Goal: Navigation & Orientation: Find specific page/section

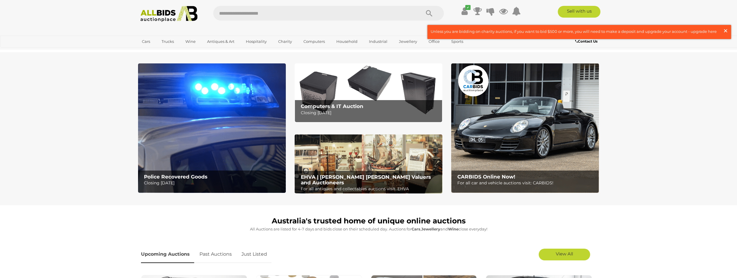
click at [726, 31] on span "×" at bounding box center [725, 30] width 5 height 11
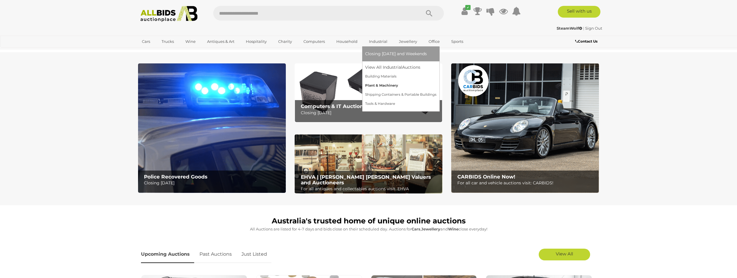
click at [372, 83] on link "Plant & Machinery" at bounding box center [400, 85] width 71 height 9
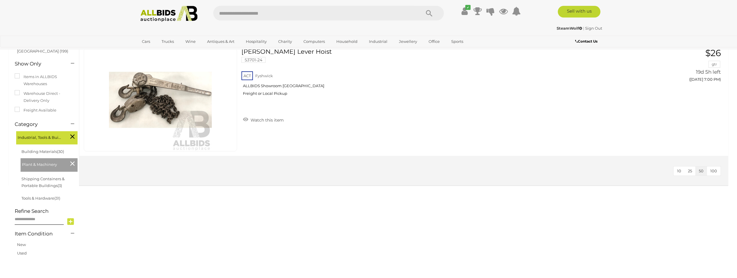
scroll to position [90, 0]
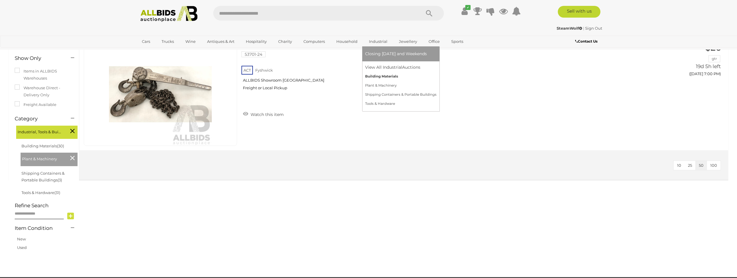
click at [381, 76] on link "Building Materials" at bounding box center [400, 76] width 71 height 9
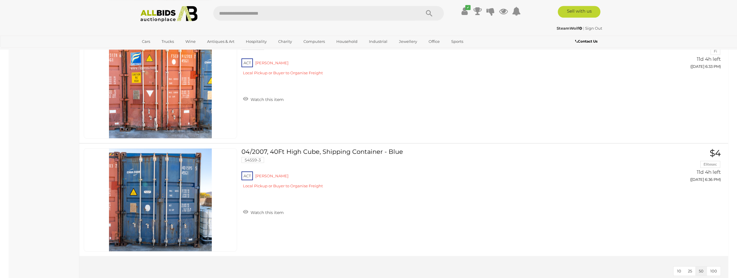
scroll to position [3145, 0]
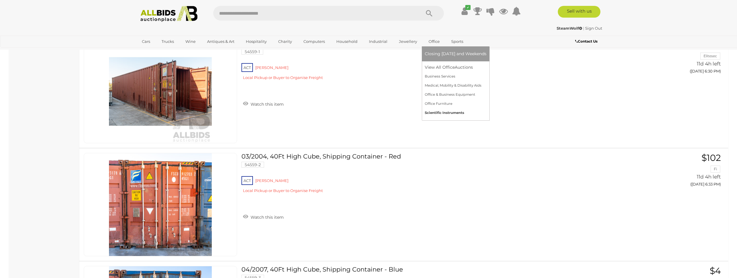
click at [431, 111] on link "Scientific Instruments" at bounding box center [456, 112] width 62 height 9
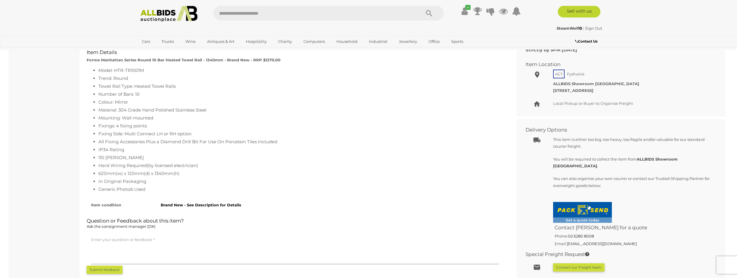
scroll to position [300, 0]
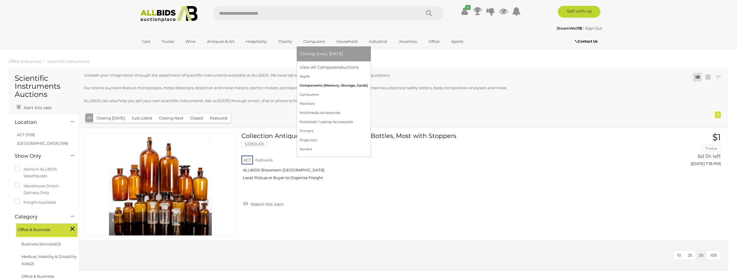
click at [317, 87] on link "Components (Memory, Storage, Cards)" at bounding box center [334, 85] width 68 height 9
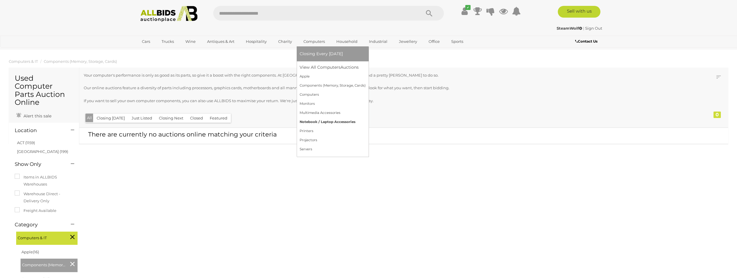
click at [309, 121] on link "Notebook / Laptop Accessories" at bounding box center [333, 121] width 66 height 9
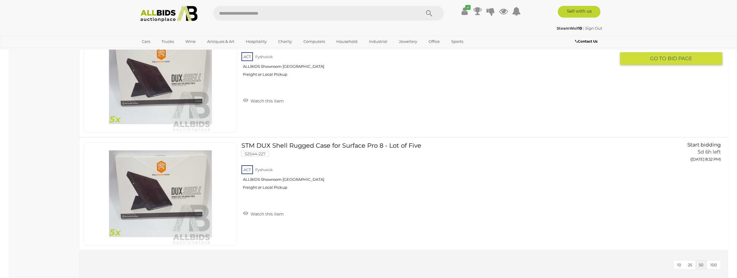
scroll to position [899, 0]
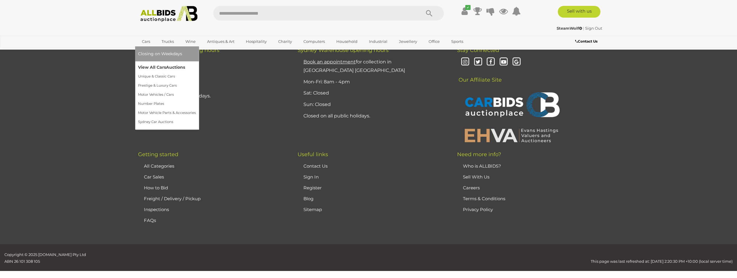
click at [147, 68] on link "View All Cars Auctions" at bounding box center [167, 67] width 58 height 9
